Goal: Information Seeking & Learning: Learn about a topic

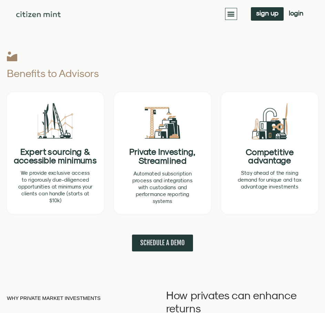
scroll to position [310, 0]
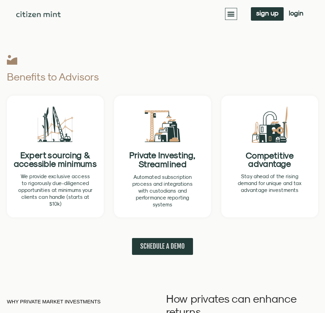
click at [233, 11] on icon "Menu Toggle" at bounding box center [231, 14] width 8 height 8
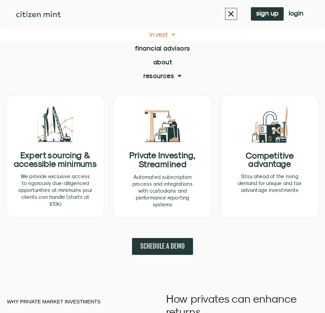
click at [168, 40] on span at bounding box center [172, 34] width 8 height 13
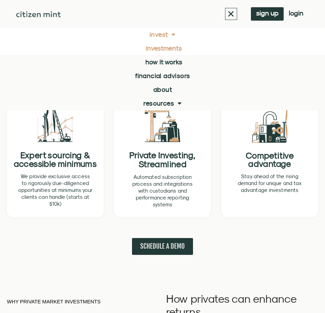
click at [168, 48] on link "investments" at bounding box center [162, 48] width 325 height 14
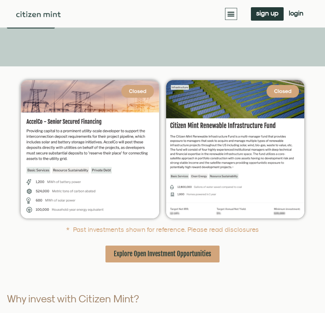
scroll to position [103, 0]
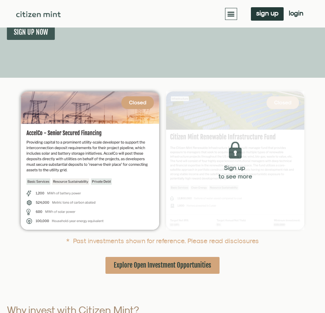
click at [215, 146] on img at bounding box center [235, 161] width 138 height 138
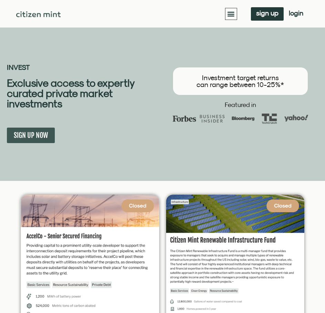
click at [232, 78] on h3 "Investment target returns can range between 10-25%*" at bounding box center [240, 81] width 121 height 14
